Goal: Navigation & Orientation: Find specific page/section

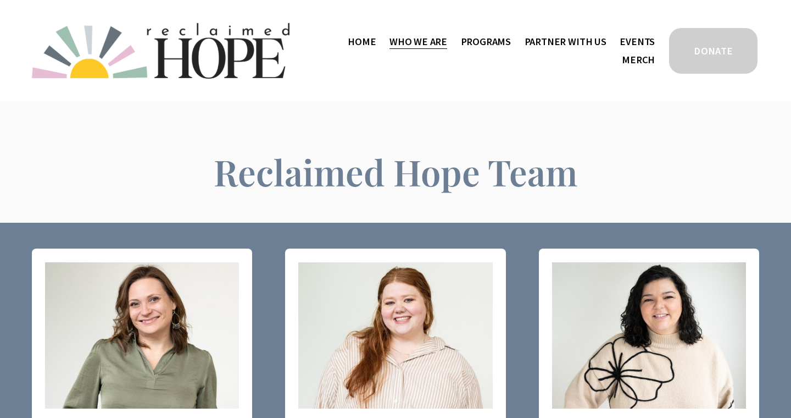
click at [0, 0] on span "Thrive Support Groups" at bounding box center [0, 0] width 0 height 0
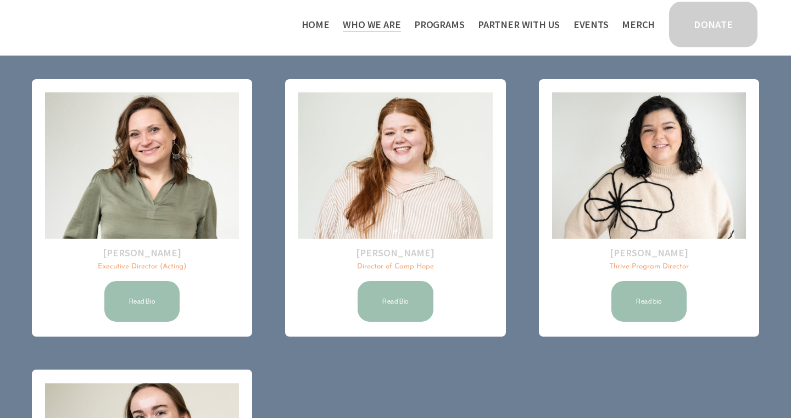
scroll to position [125, 0]
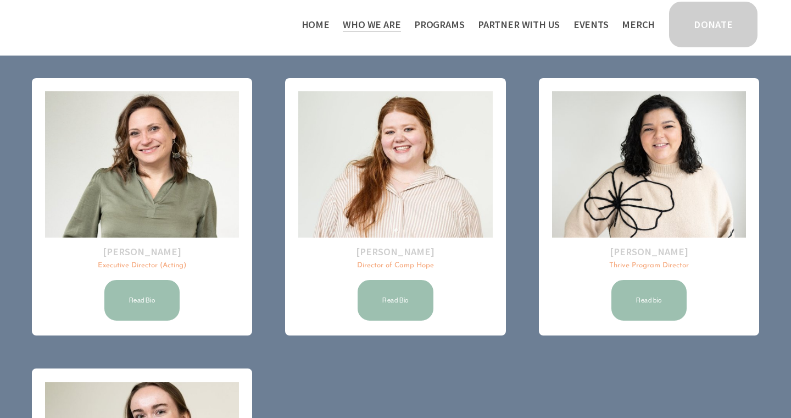
click at [140, 146] on img at bounding box center [142, 164] width 194 height 146
click at [142, 304] on link "Read Bio" at bounding box center [142, 300] width 79 height 44
click at [327, 24] on link "Home" at bounding box center [316, 24] width 28 height 18
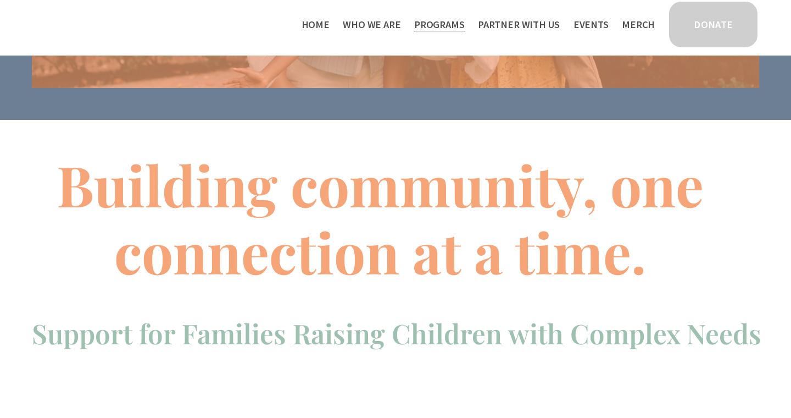
scroll to position [321, 0]
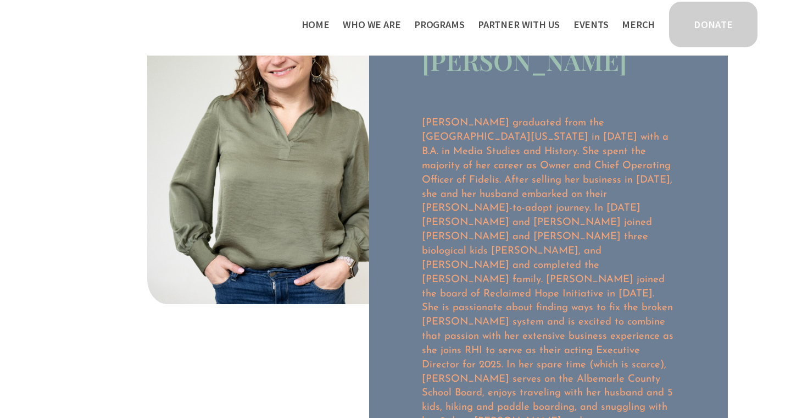
scroll to position [92, 0]
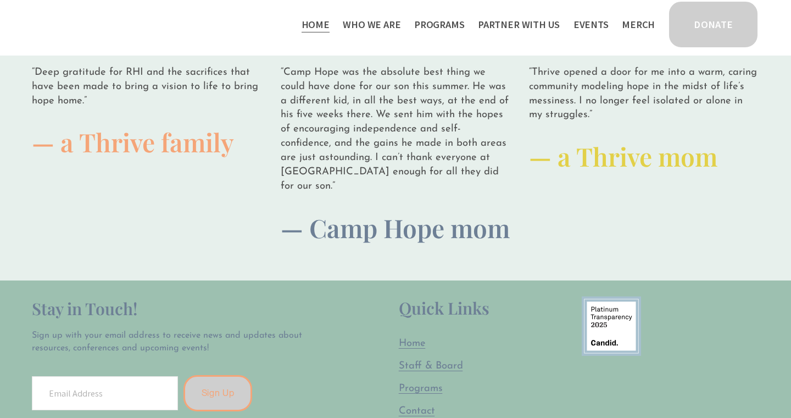
scroll to position [2860, 0]
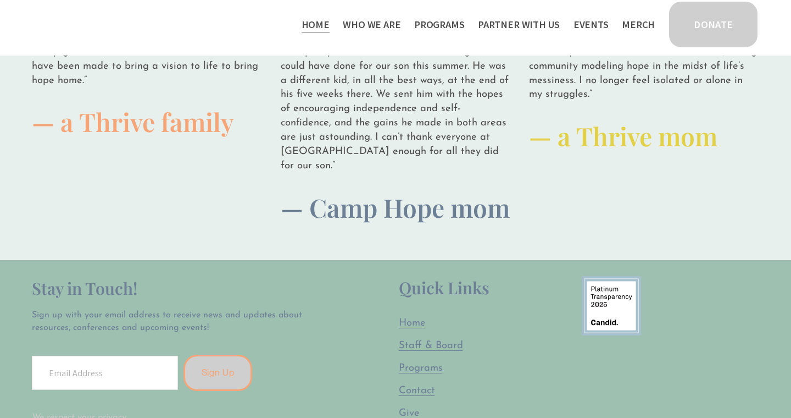
click at [442, 340] on span "Staff & Board" at bounding box center [431, 345] width 64 height 10
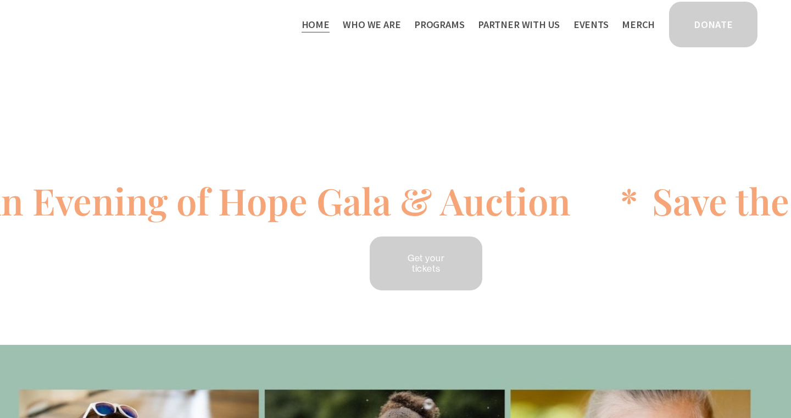
scroll to position [0, 0]
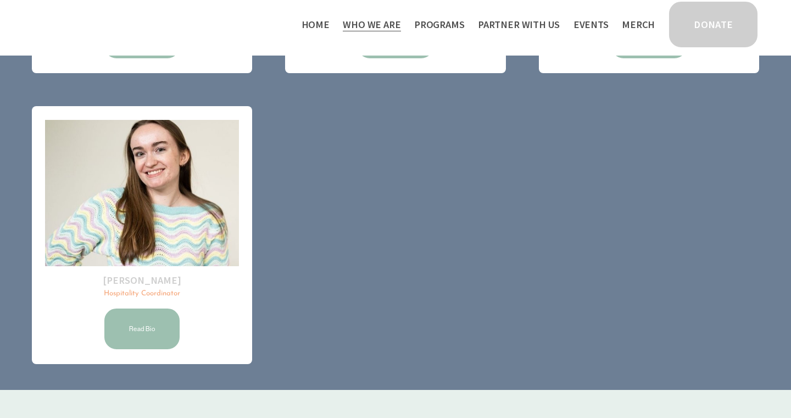
scroll to position [415, 0]
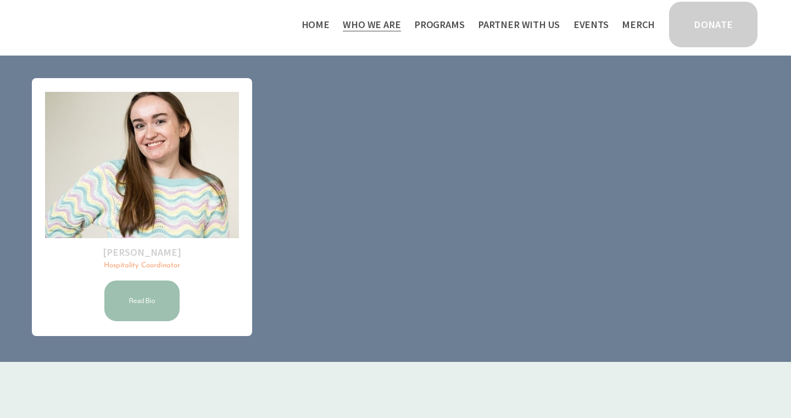
click at [445, 23] on span "Programs" at bounding box center [439, 24] width 51 height 16
click at [454, 20] on span "Programs" at bounding box center [439, 24] width 51 height 16
click at [0, 0] on span "Camp Hope" at bounding box center [0, 0] width 0 height 0
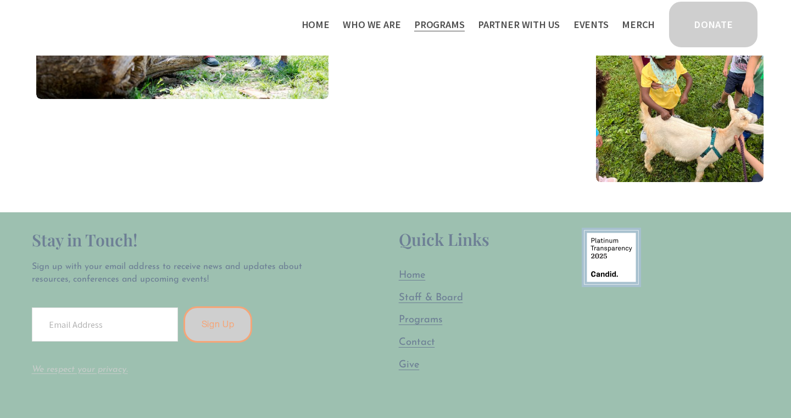
scroll to position [2765, 0]
click at [412, 359] on span "Give" at bounding box center [409, 364] width 21 height 10
